Goal: Task Accomplishment & Management: Manage account settings

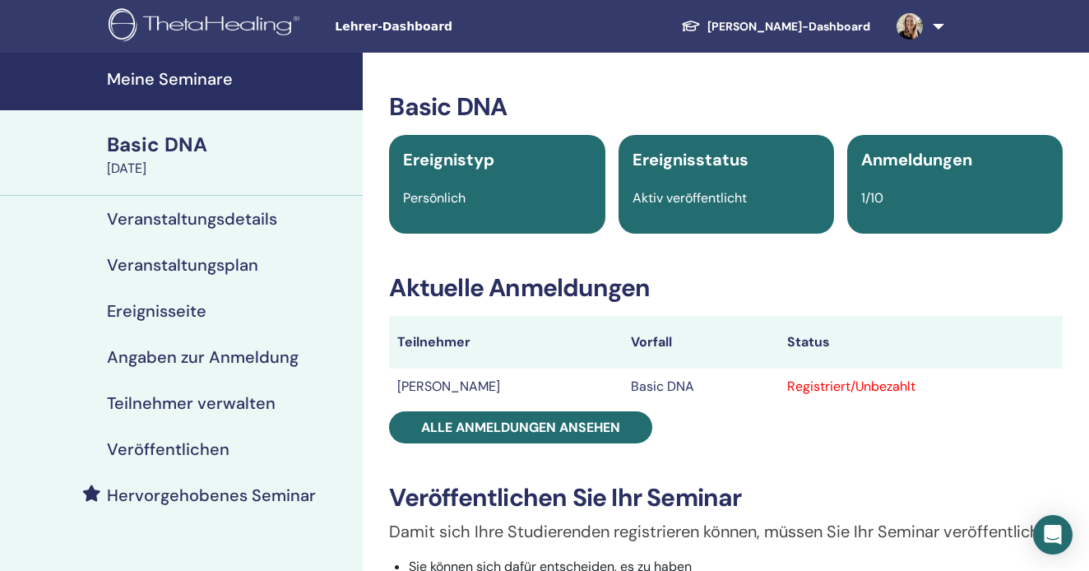
click at [169, 84] on h4 "Meine Seminare" at bounding box center [230, 79] width 246 height 20
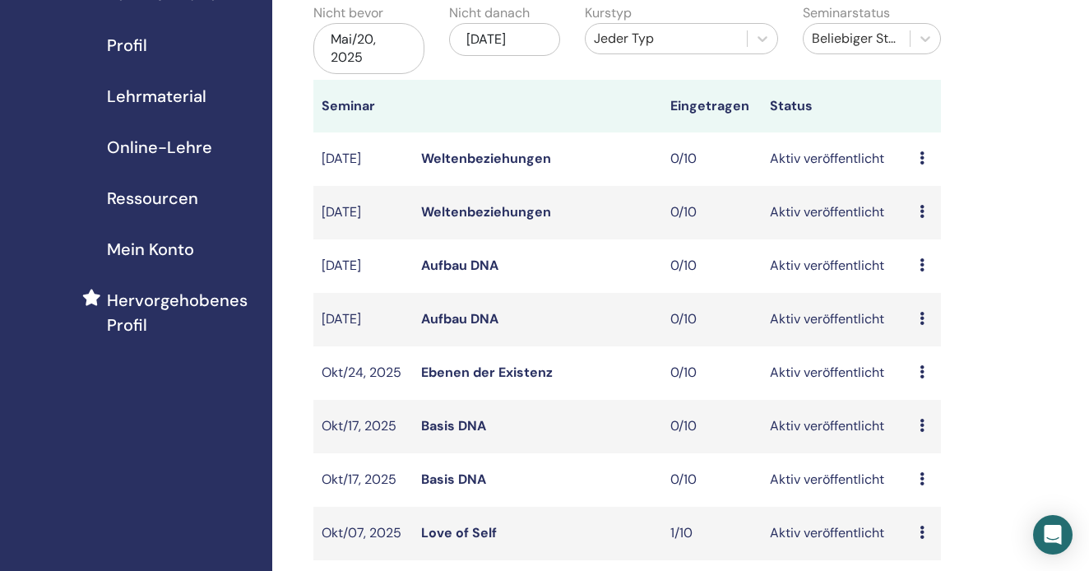
scroll to position [179, 0]
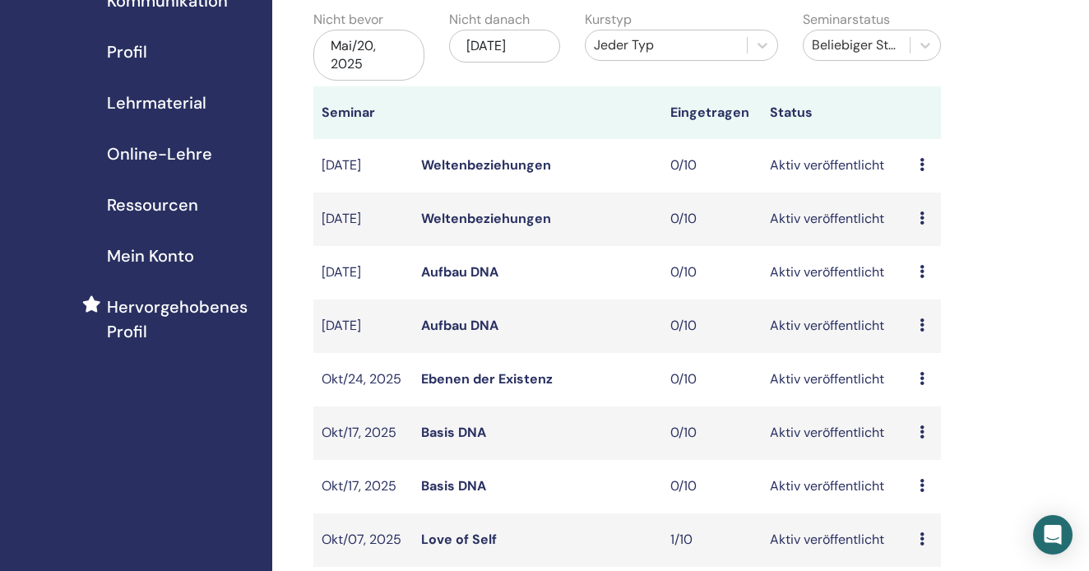
click at [464, 157] on link "Weltenbeziehungen" at bounding box center [486, 164] width 130 height 17
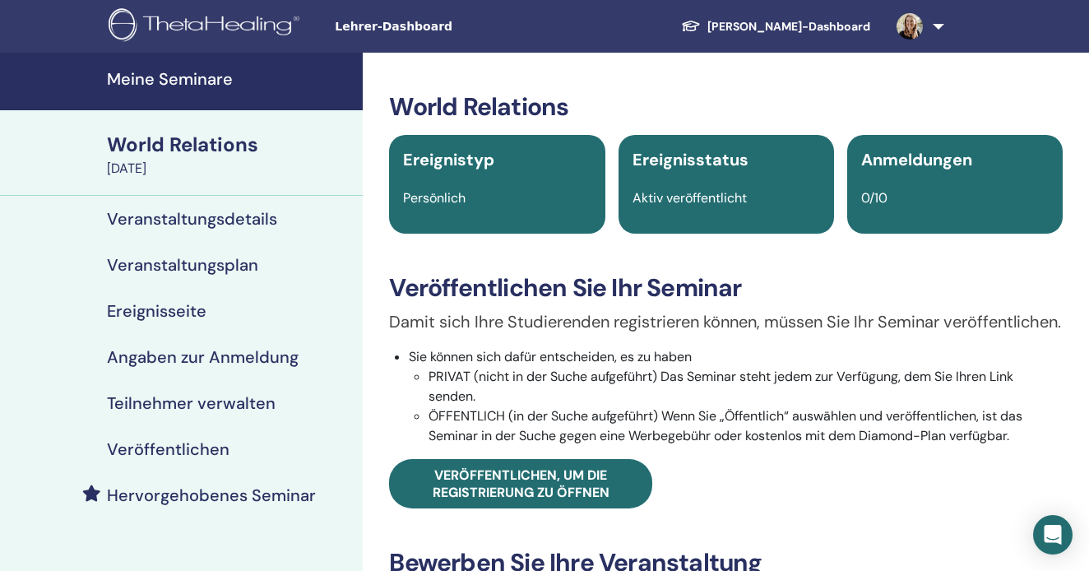
click at [223, 214] on h4 "Veranstaltungsdetails" at bounding box center [192, 219] width 170 height 20
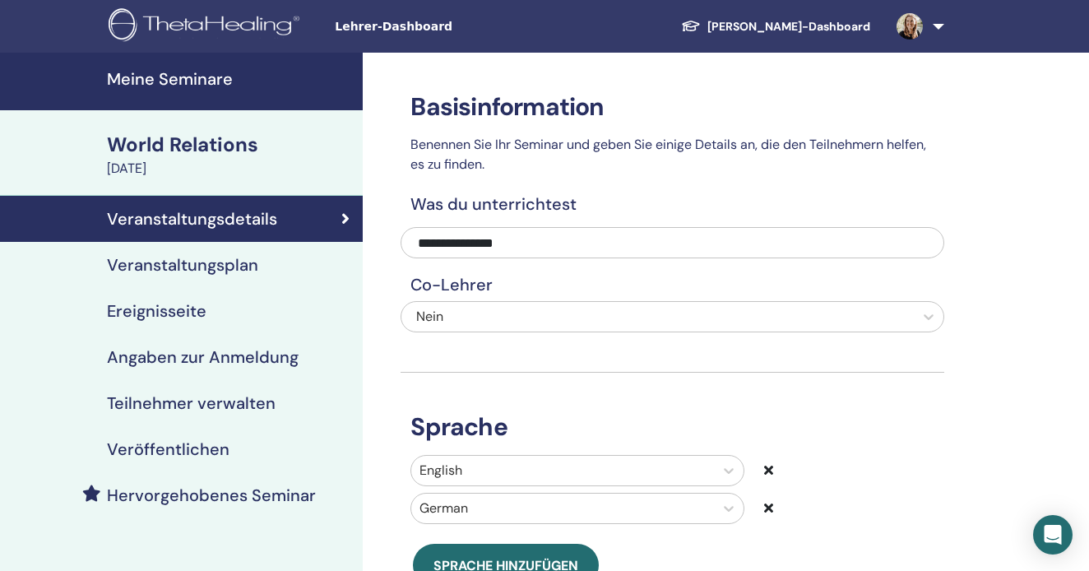
click at [193, 264] on h4 "Veranstaltungsplan" at bounding box center [182, 265] width 151 height 20
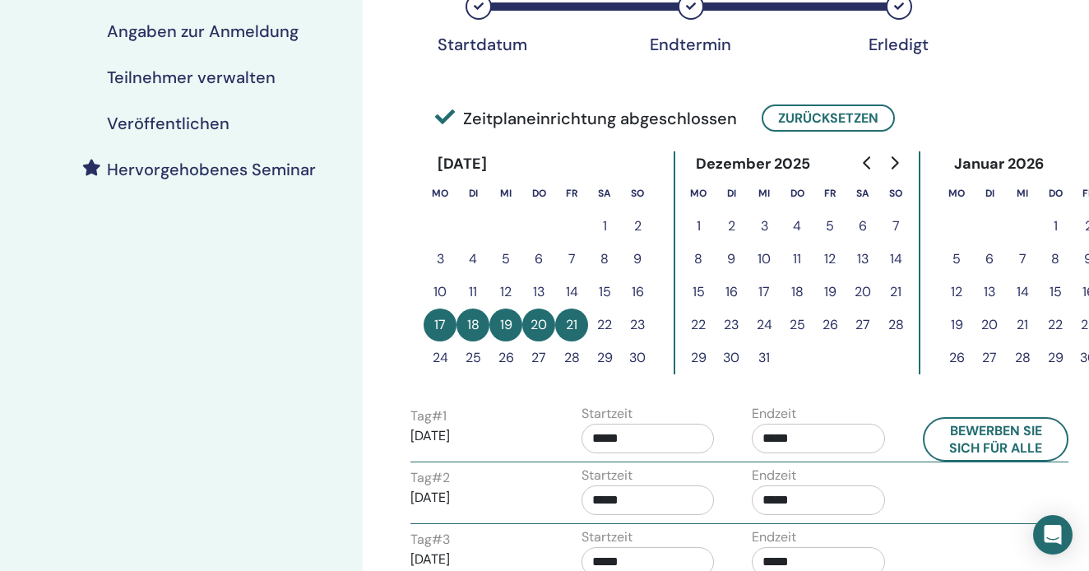
scroll to position [327, 0]
click at [505, 294] on button "12" at bounding box center [505, 291] width 33 height 33
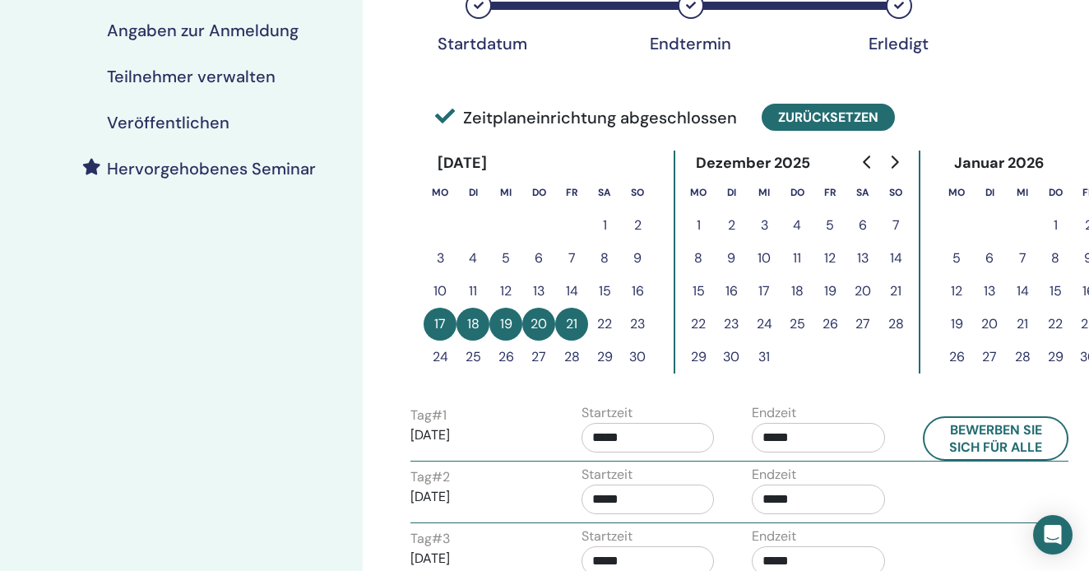
click at [832, 119] on button "Zurücksetzen" at bounding box center [828, 117] width 133 height 27
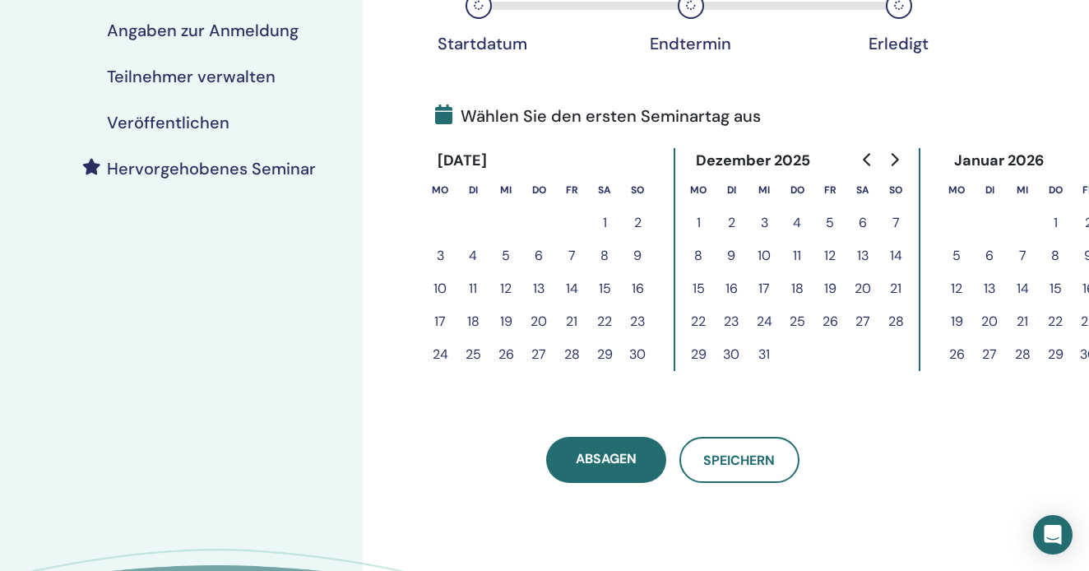
click at [504, 285] on button "12" at bounding box center [505, 288] width 33 height 33
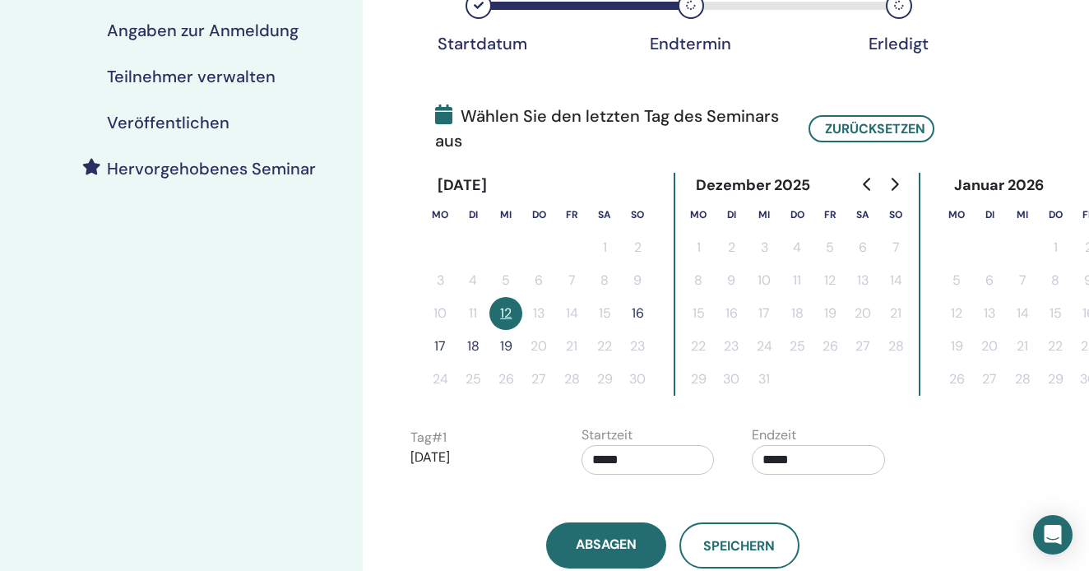
click at [635, 311] on button "16" at bounding box center [637, 313] width 33 height 33
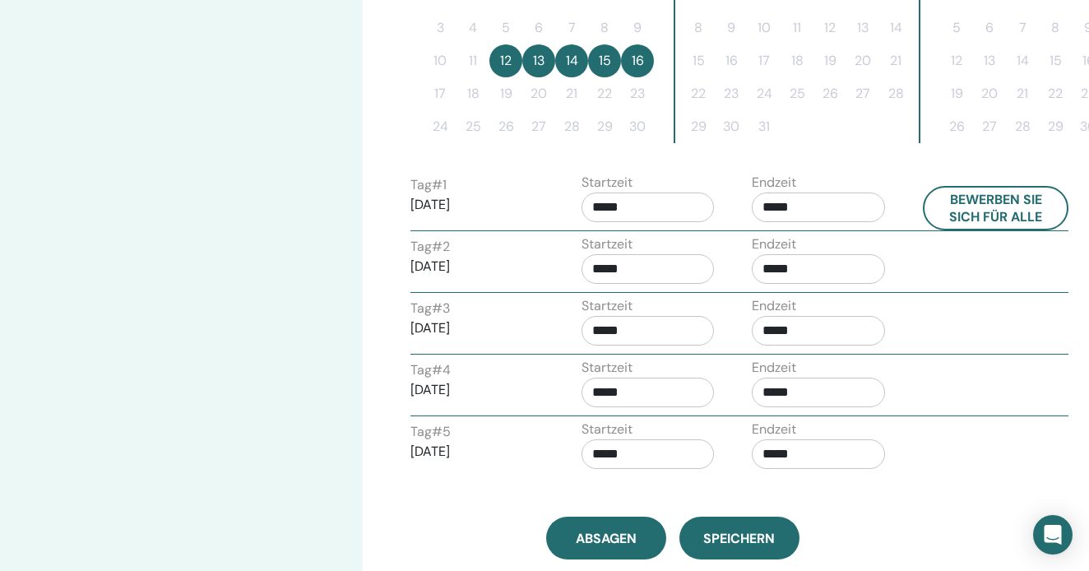
scroll to position [558, 0]
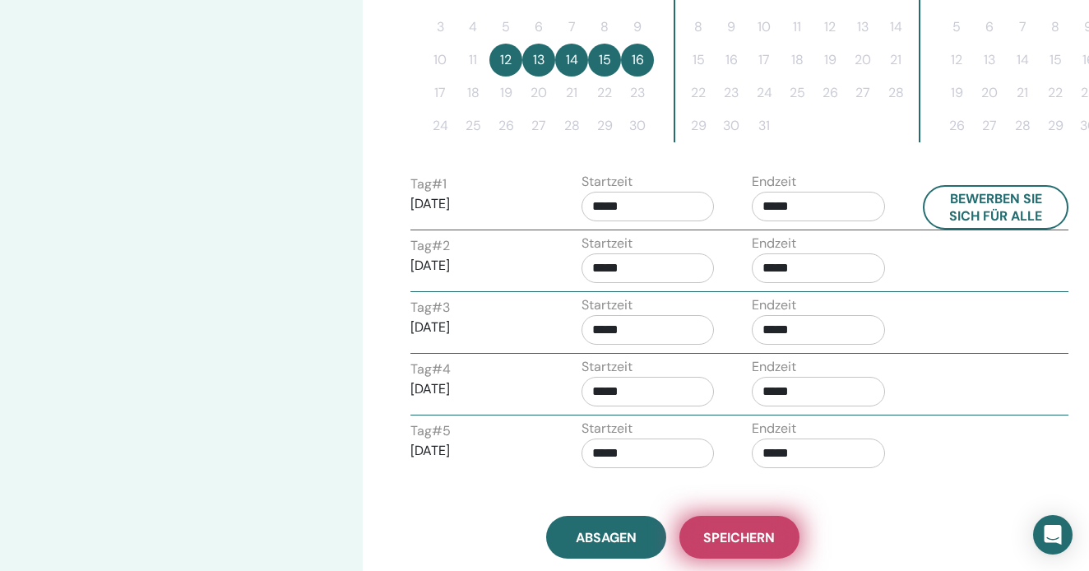
click at [722, 526] on button "Speichern" at bounding box center [739, 537] width 120 height 43
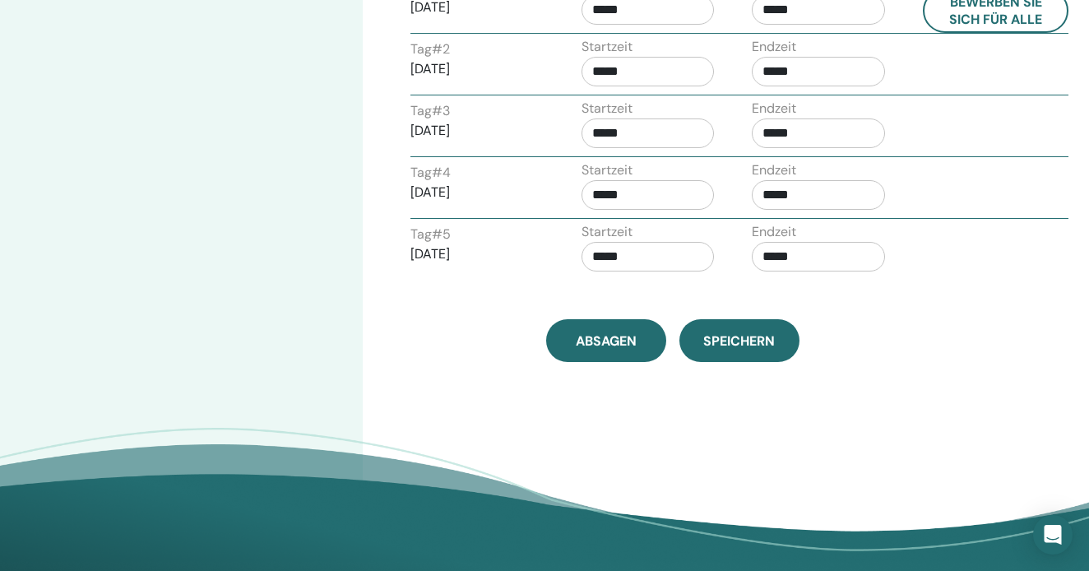
scroll to position [813, 0]
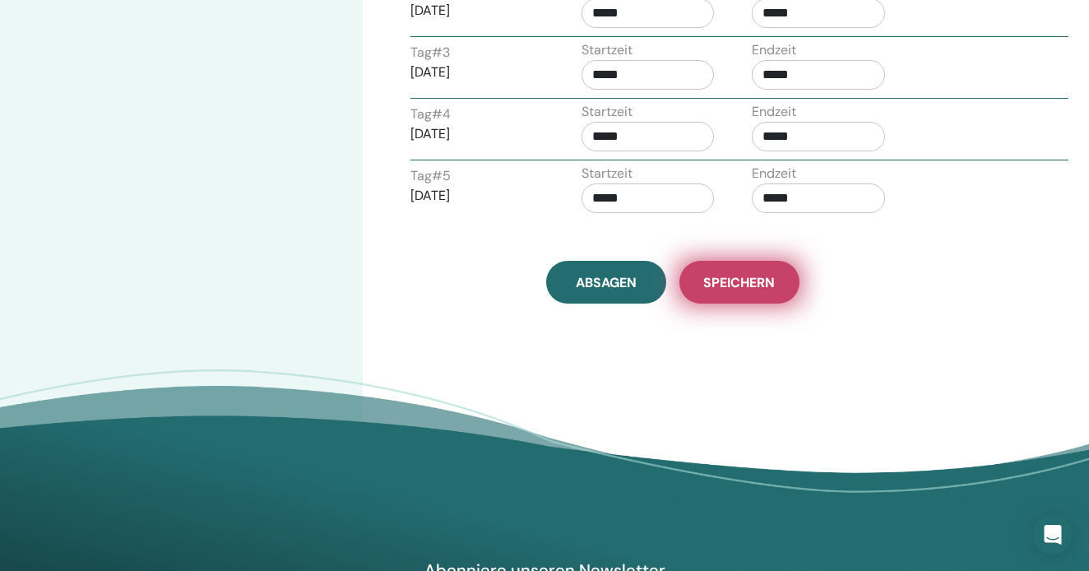
click at [744, 276] on span "Speichern" at bounding box center [739, 282] width 72 height 17
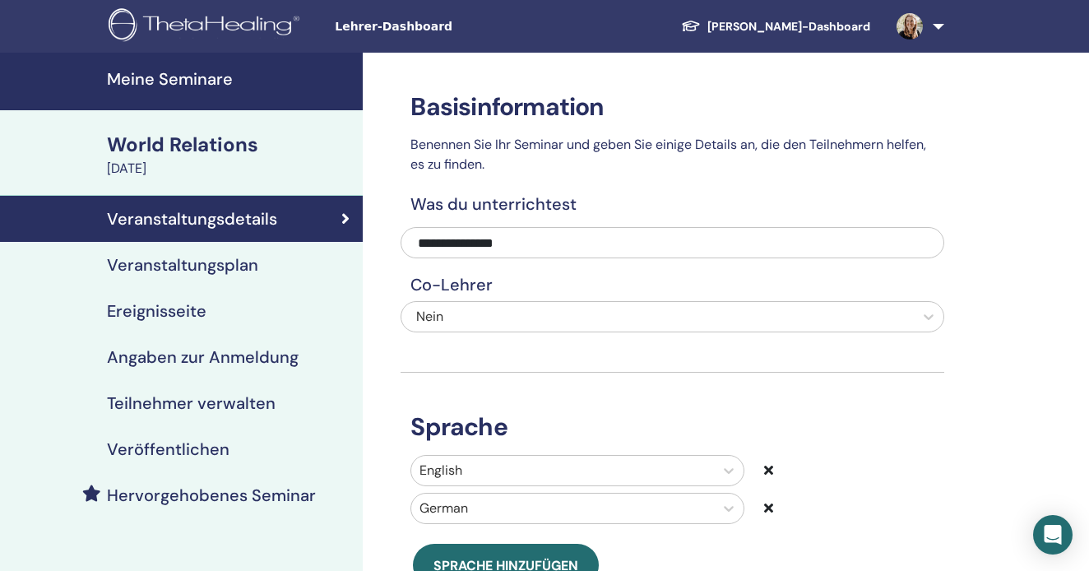
click at [212, 74] on h4 "Meine Seminare" at bounding box center [230, 79] width 246 height 20
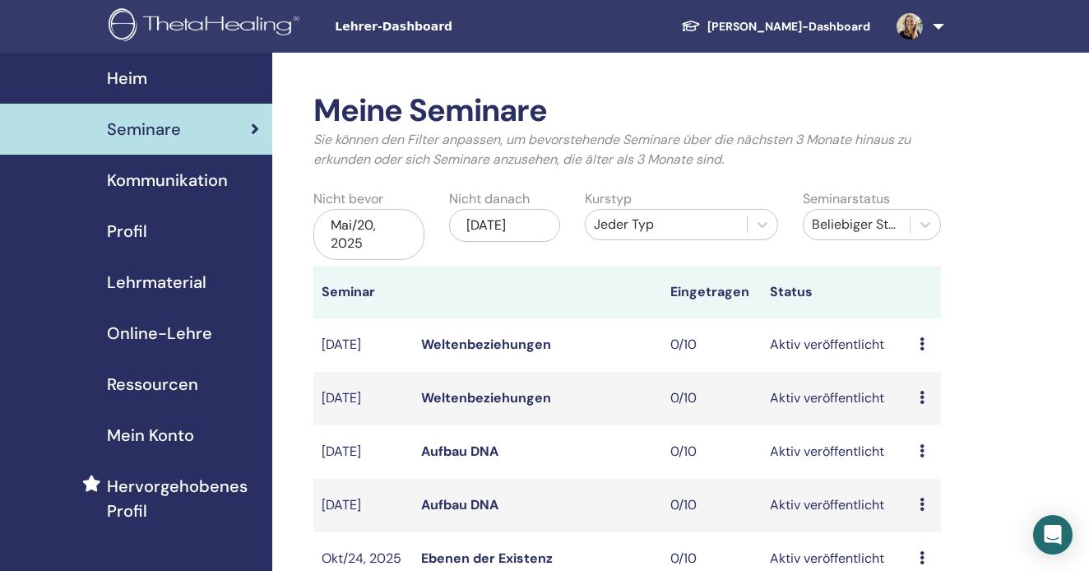
click at [929, 335] on div "Vorschau Bearbeiten Teilnehmer Absagen" at bounding box center [926, 345] width 13 height 20
click at [475, 339] on link "Weltenbeziehungen" at bounding box center [486, 344] width 130 height 17
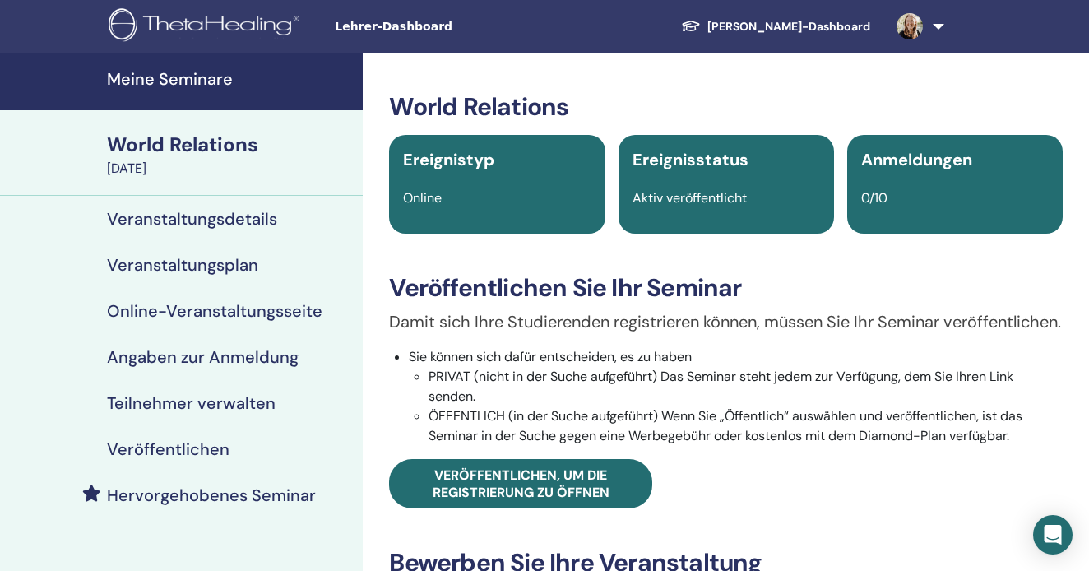
click at [239, 221] on h4 "Veranstaltungsdetails" at bounding box center [192, 219] width 170 height 20
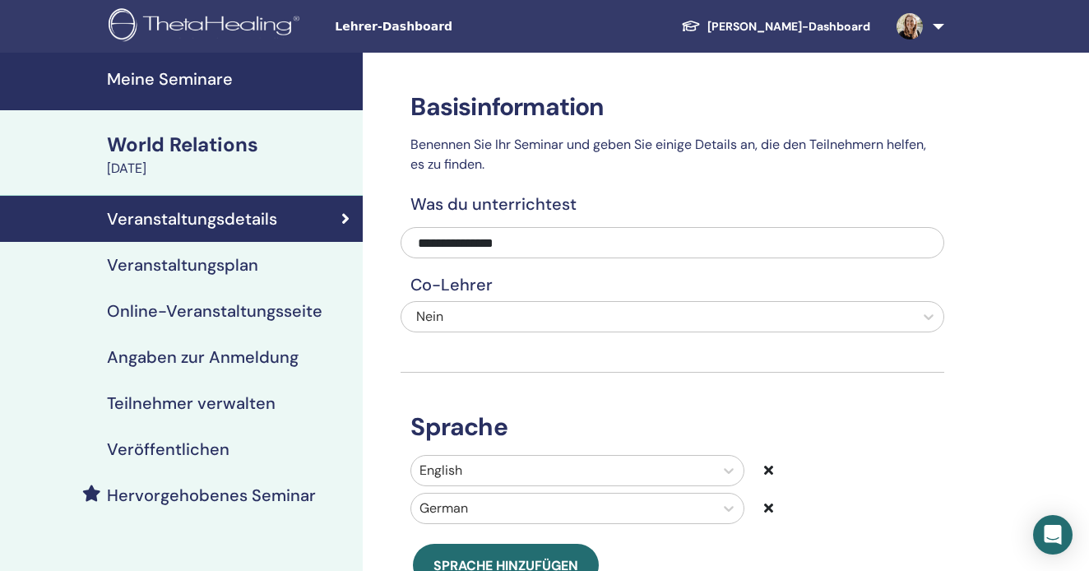
click at [217, 266] on h4 "Veranstaltungsplan" at bounding box center [182, 265] width 151 height 20
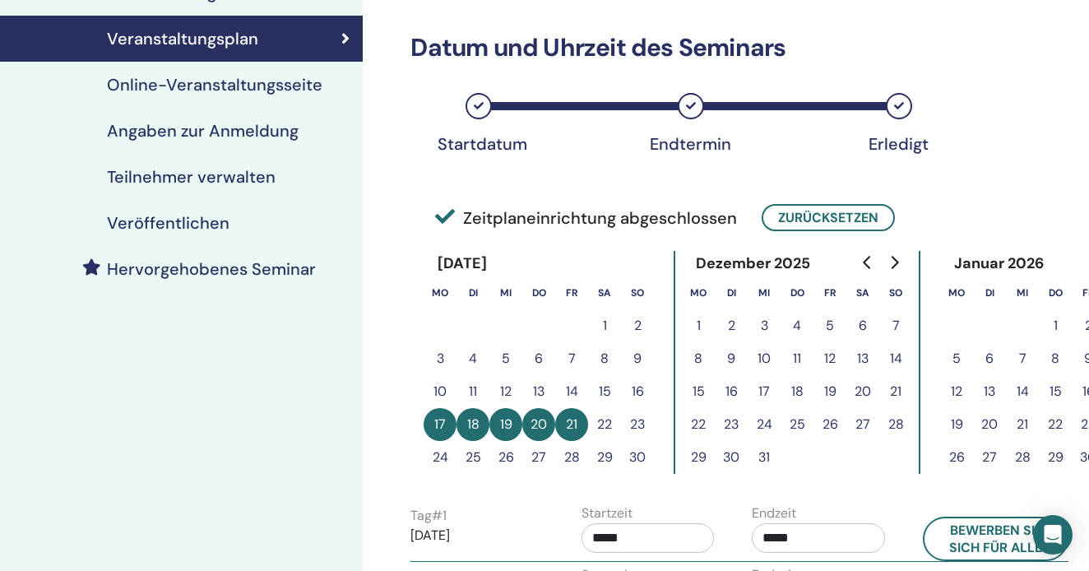
scroll to position [327, 0]
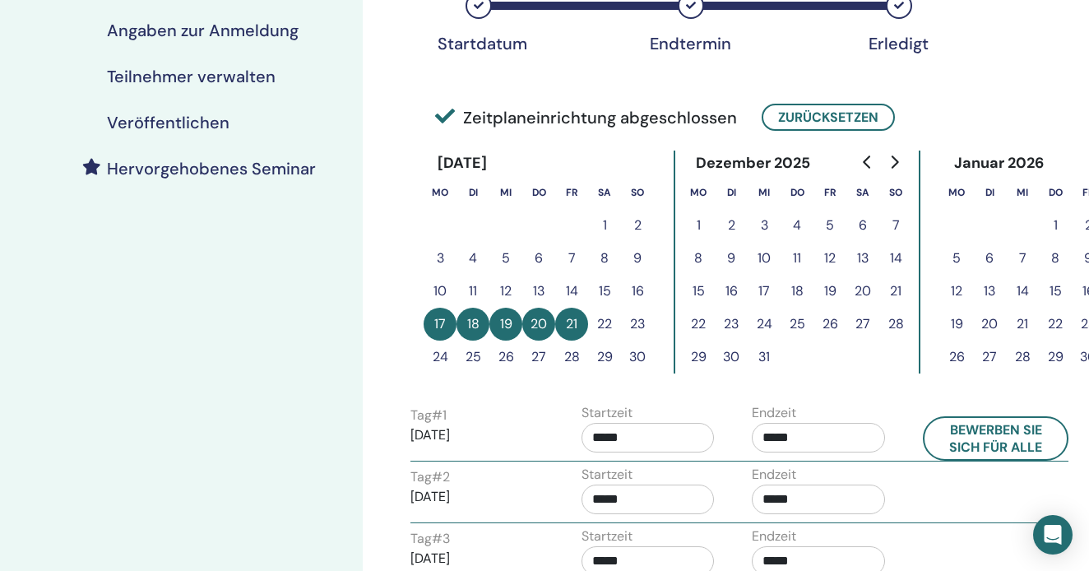
click at [497, 290] on button "12" at bounding box center [505, 291] width 33 height 33
click at [504, 289] on button "12" at bounding box center [505, 291] width 33 height 33
click at [804, 122] on button "Zurücksetzen" at bounding box center [828, 117] width 133 height 27
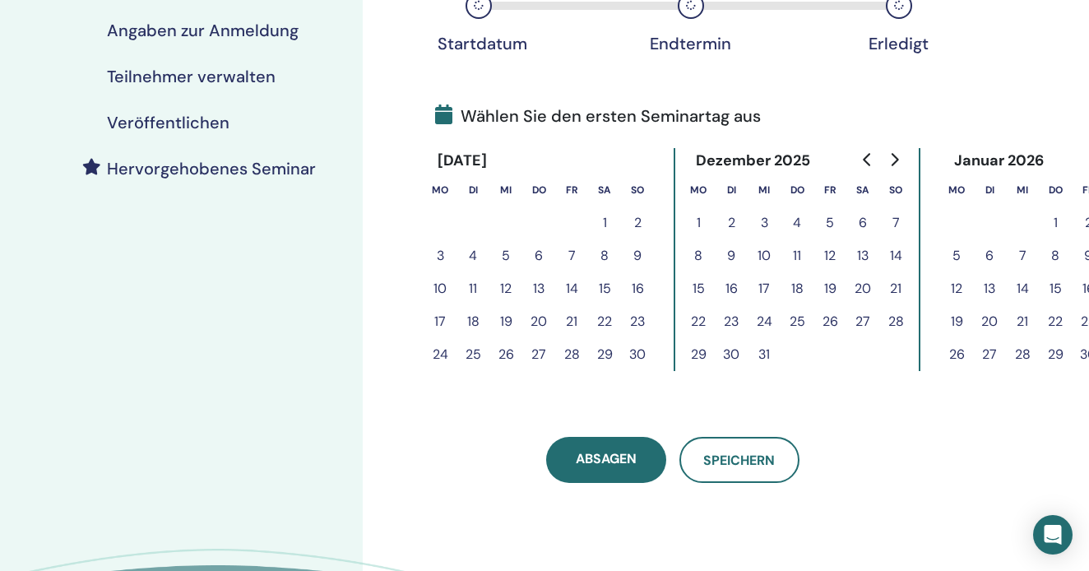
click at [508, 280] on button "12" at bounding box center [505, 288] width 33 height 33
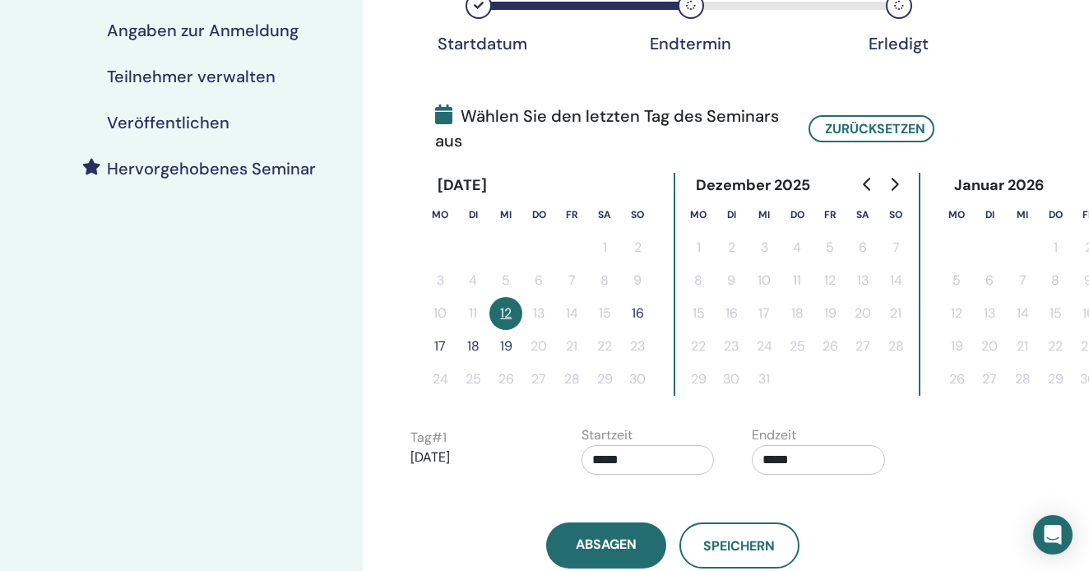
click at [643, 309] on button "16" at bounding box center [637, 313] width 33 height 33
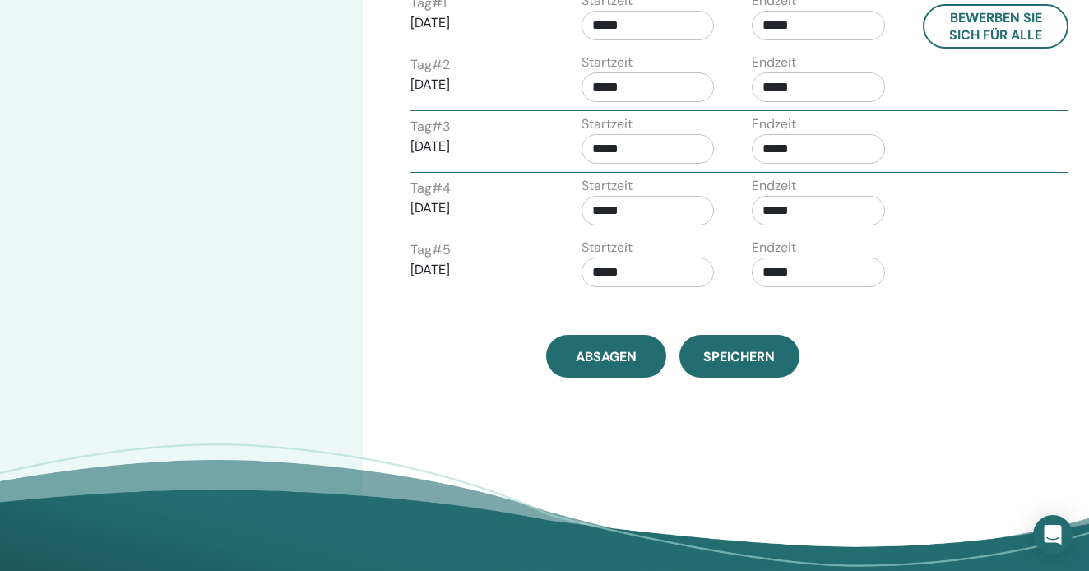
scroll to position [785, 0]
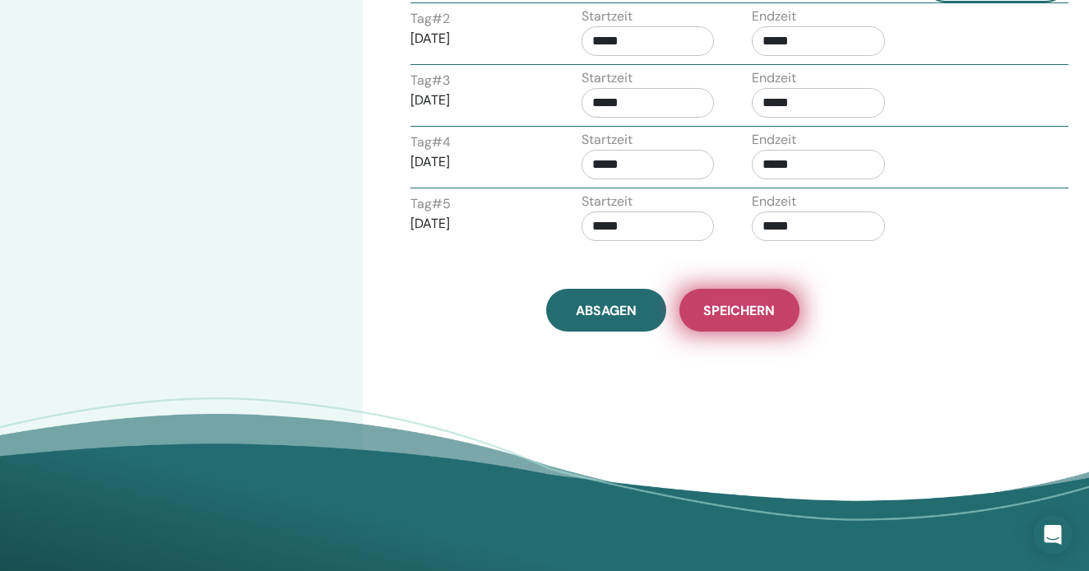
click at [748, 312] on span "Speichern" at bounding box center [739, 310] width 72 height 17
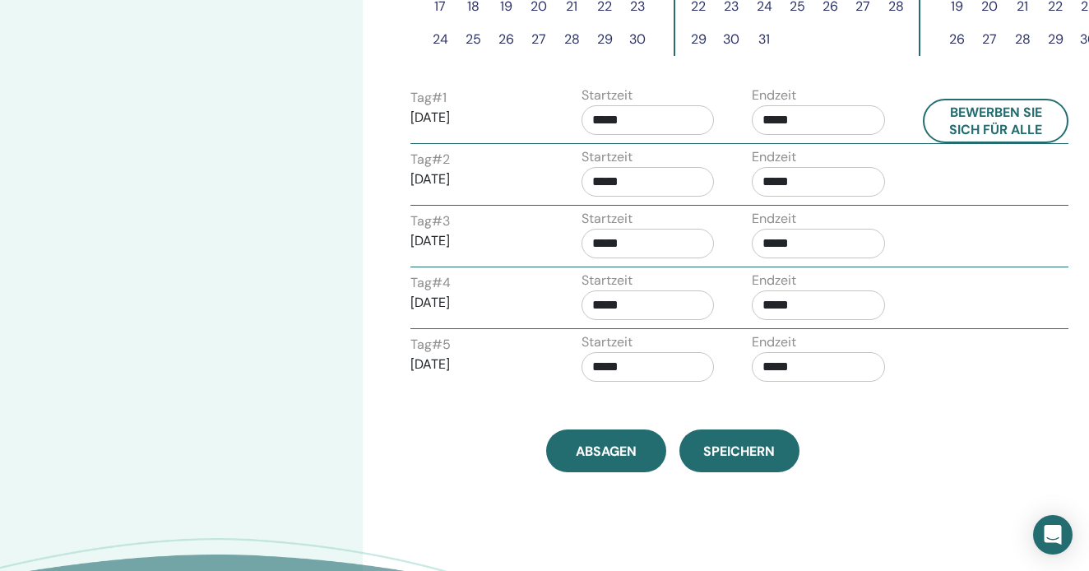
scroll to position [645, 0]
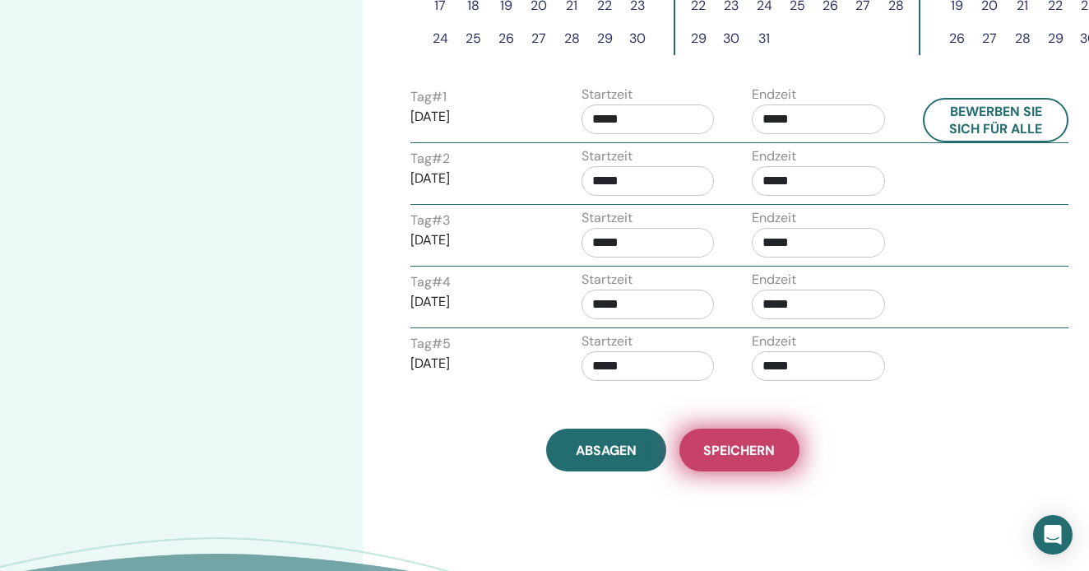
click at [737, 463] on button "Speichern" at bounding box center [739, 450] width 120 height 43
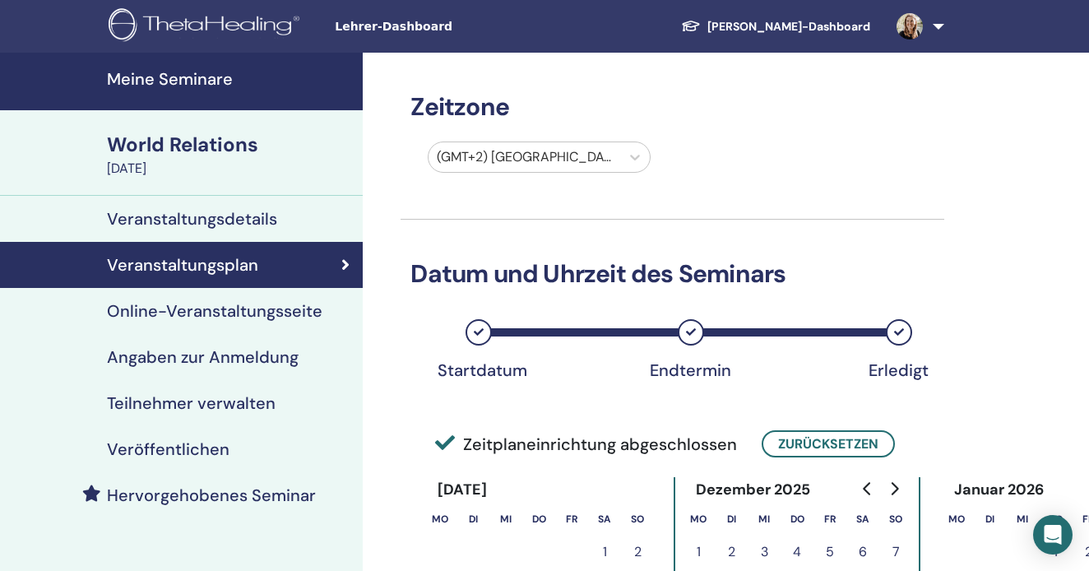
click at [190, 72] on h4 "Meine Seminare" at bounding box center [230, 79] width 246 height 20
